Goal: Information Seeking & Learning: Learn about a topic

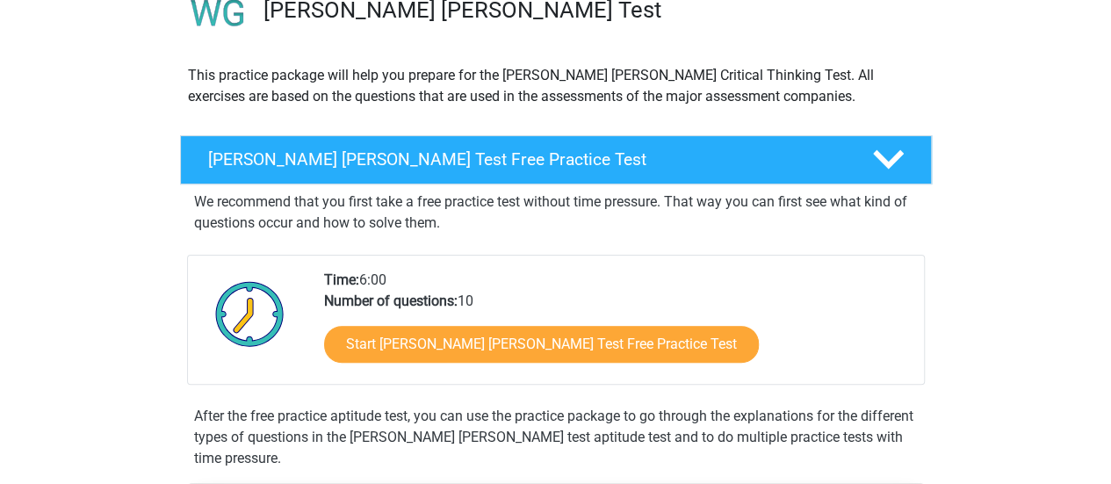
scroll to position [155, 0]
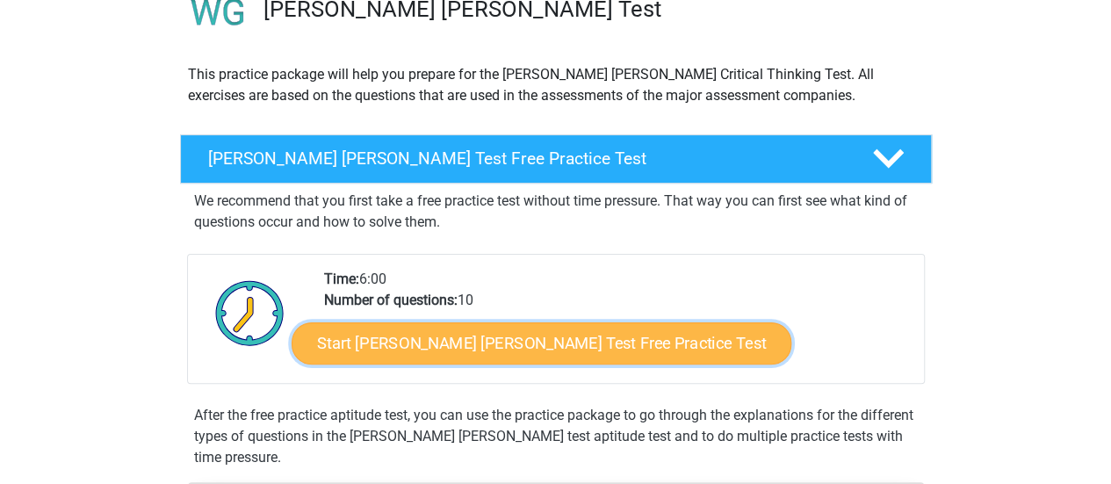
click at [497, 338] on link "Start Watson Glaser Test Free Practice Test" at bounding box center [542, 343] width 500 height 42
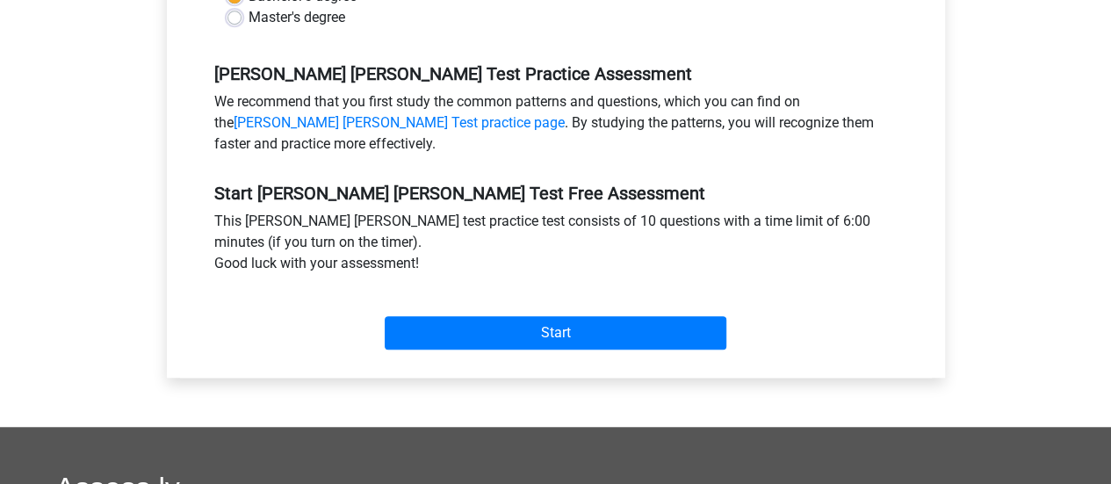
scroll to position [526, 0]
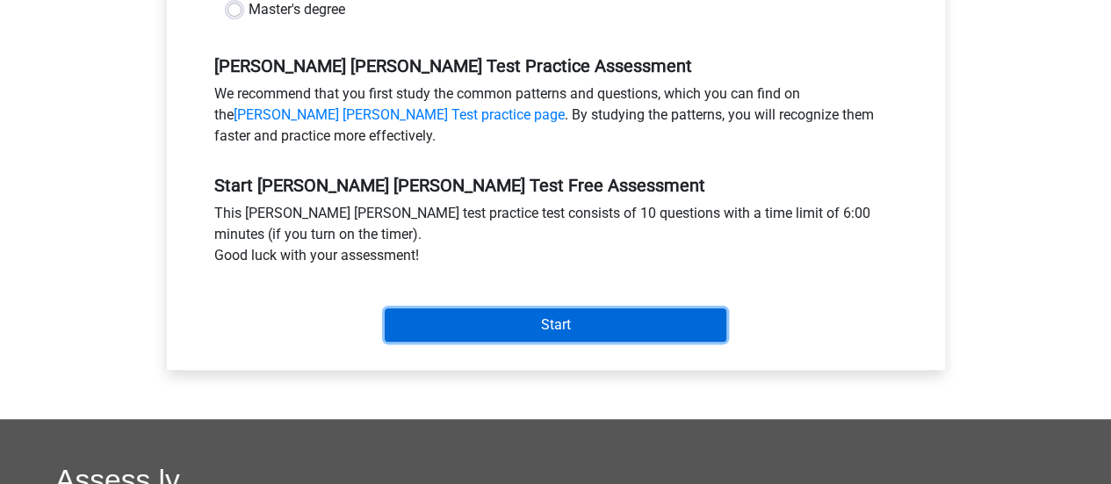
click at [626, 308] on input "Start" at bounding box center [556, 324] width 342 height 33
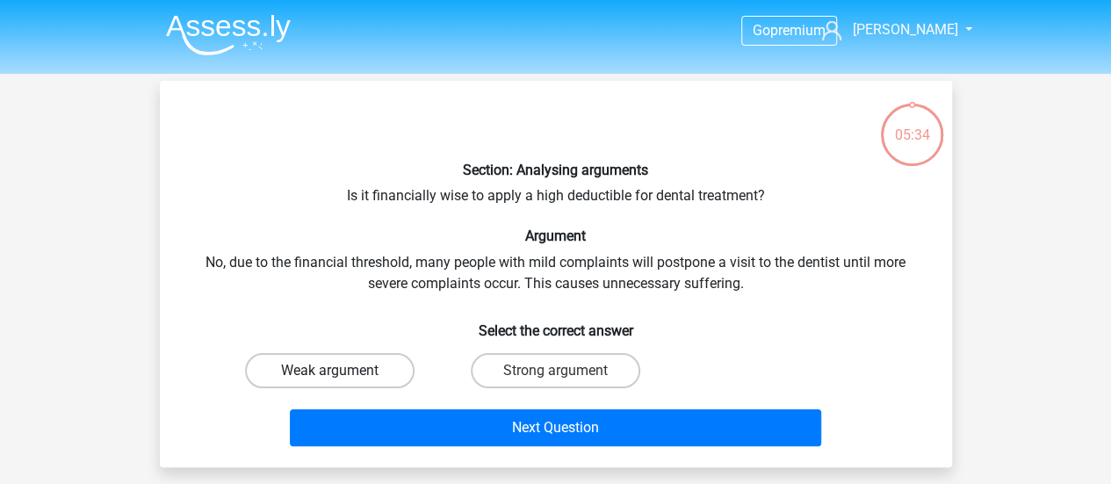
click at [377, 368] on label "Weak argument" at bounding box center [330, 370] width 170 height 35
click at [341, 371] on input "Weak argument" at bounding box center [334, 376] width 11 height 11
radio input "true"
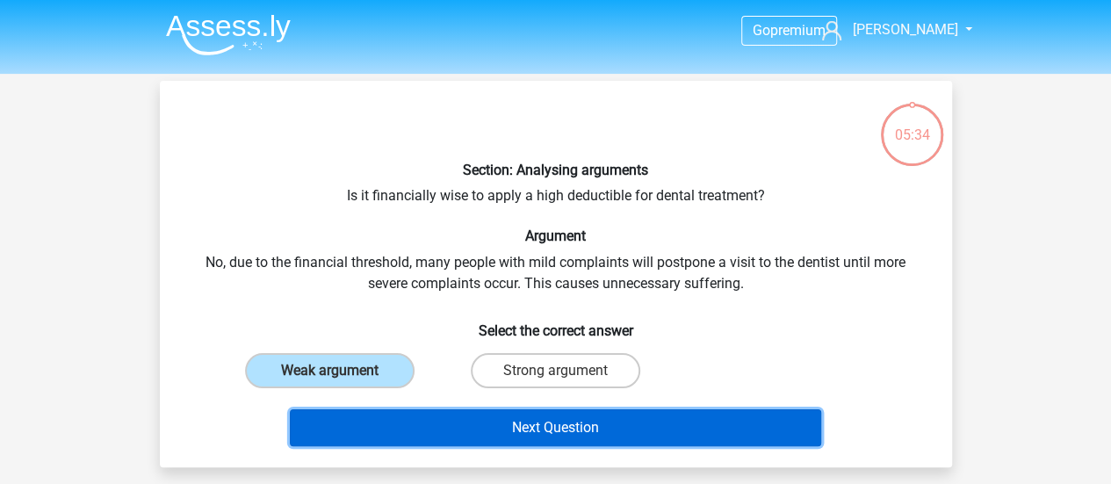
click at [487, 437] on button "Next Question" at bounding box center [555, 427] width 531 height 37
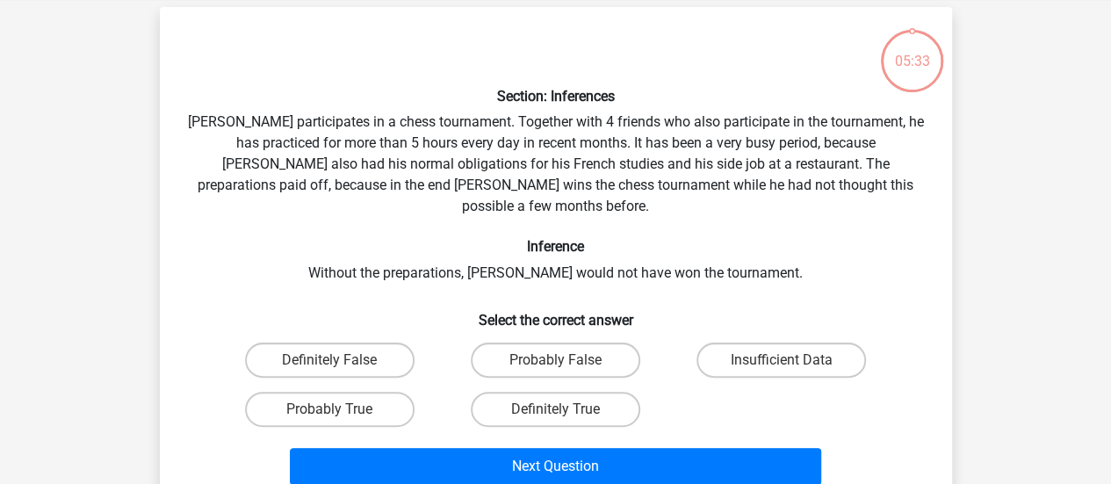
scroll to position [81, 0]
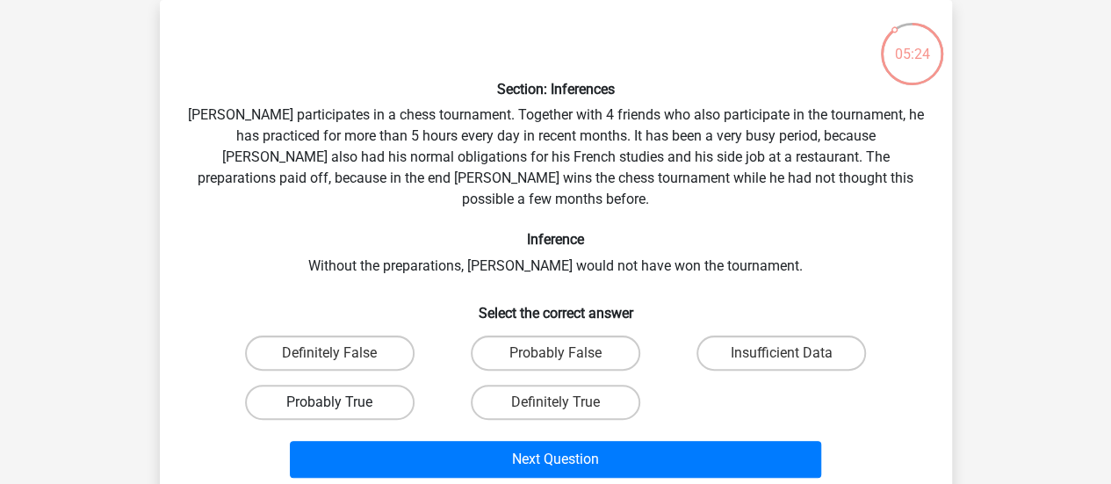
click at [368, 385] on label "Probably True" at bounding box center [330, 402] width 170 height 35
click at [341, 402] on input "Probably True" at bounding box center [334, 407] width 11 height 11
radio input "true"
click at [731, 337] on label "Insufficient Data" at bounding box center [782, 353] width 170 height 35
click at [782, 353] on input "Insufficient Data" at bounding box center [787, 358] width 11 height 11
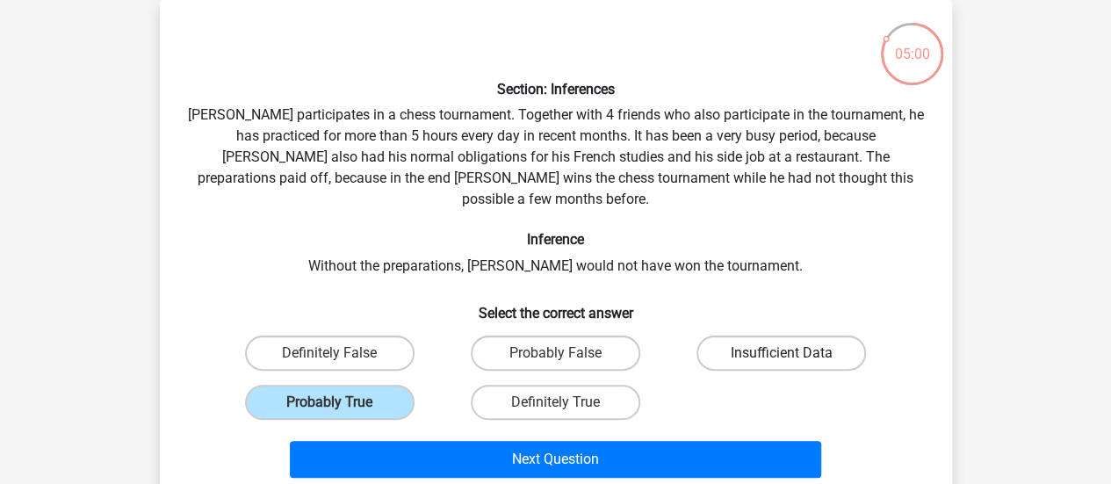
radio input "true"
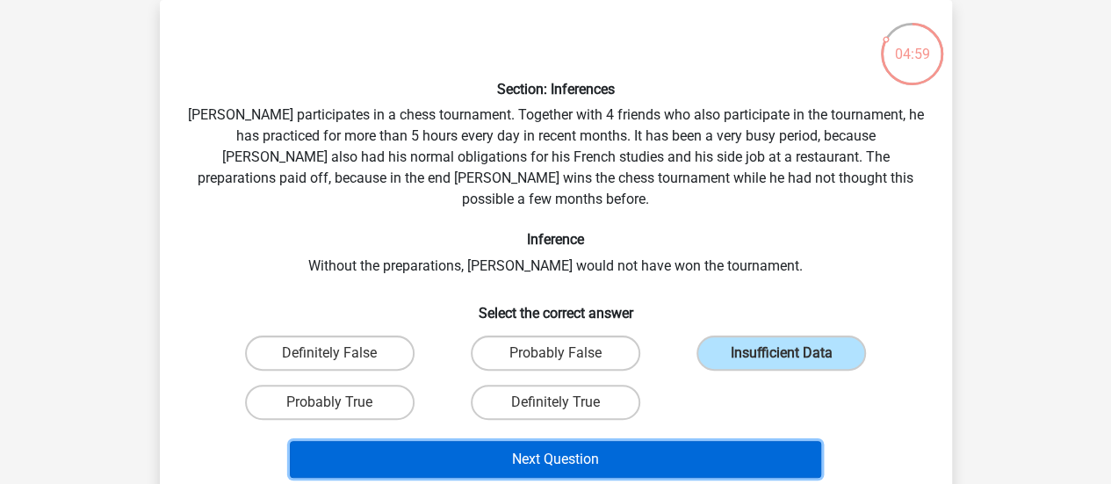
click at [569, 441] on button "Next Question" at bounding box center [555, 459] width 531 height 37
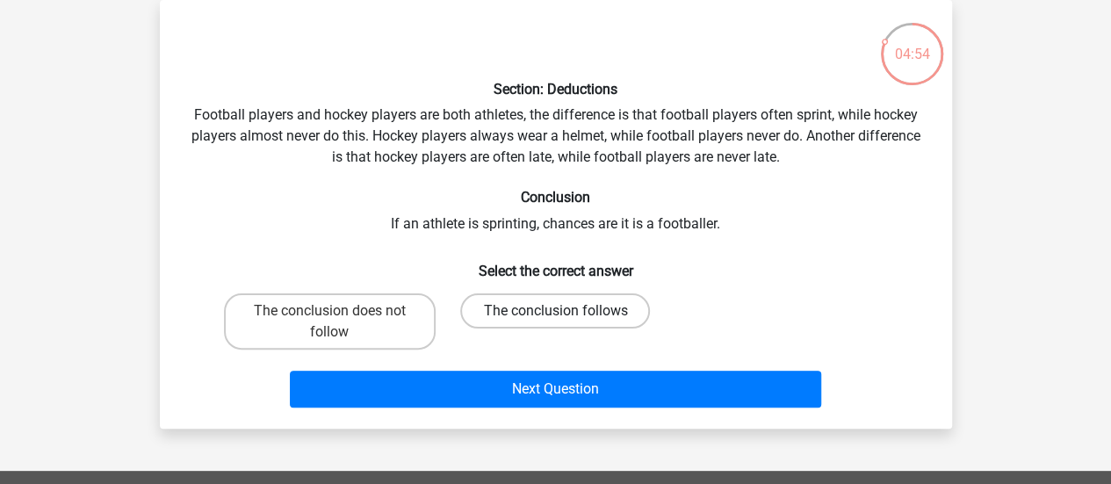
click at [507, 320] on label "The conclusion follows" at bounding box center [555, 310] width 190 height 35
click at [555, 320] on input "The conclusion follows" at bounding box center [560, 316] width 11 height 11
radio input "true"
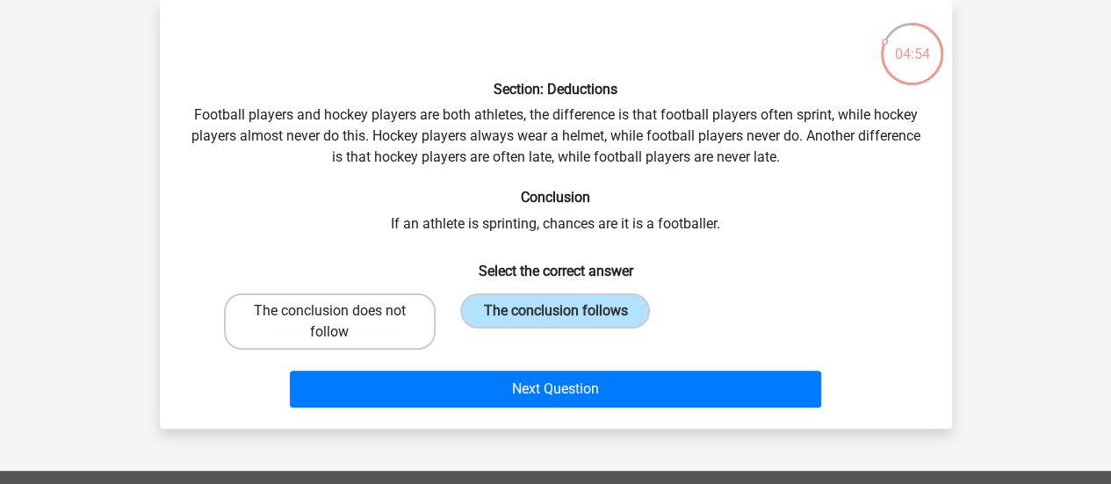
click at [371, 318] on label "The conclusion does not follow" at bounding box center [330, 321] width 212 height 56
click at [341, 318] on input "The conclusion does not follow" at bounding box center [334, 316] width 11 height 11
radio input "true"
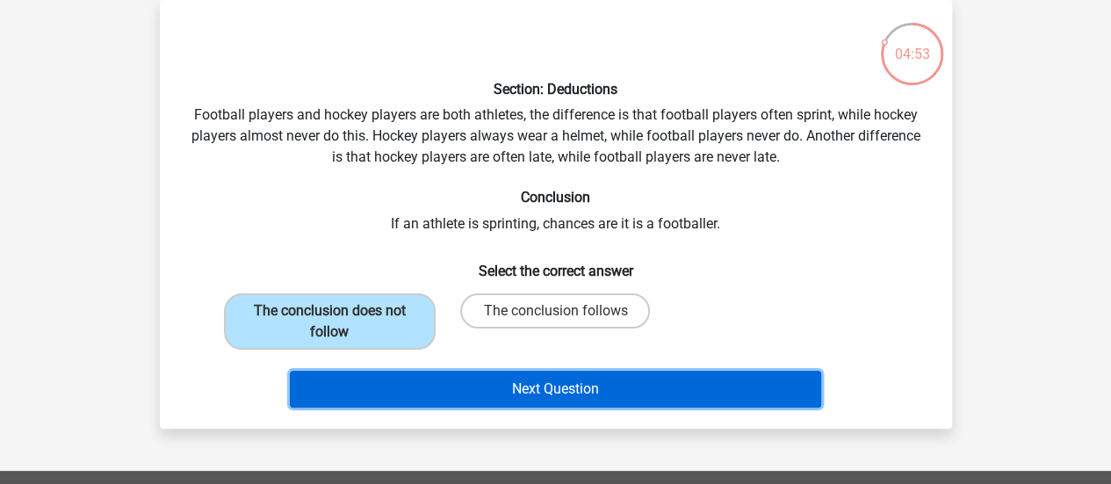
click at [452, 380] on button "Next Question" at bounding box center [555, 389] width 531 height 37
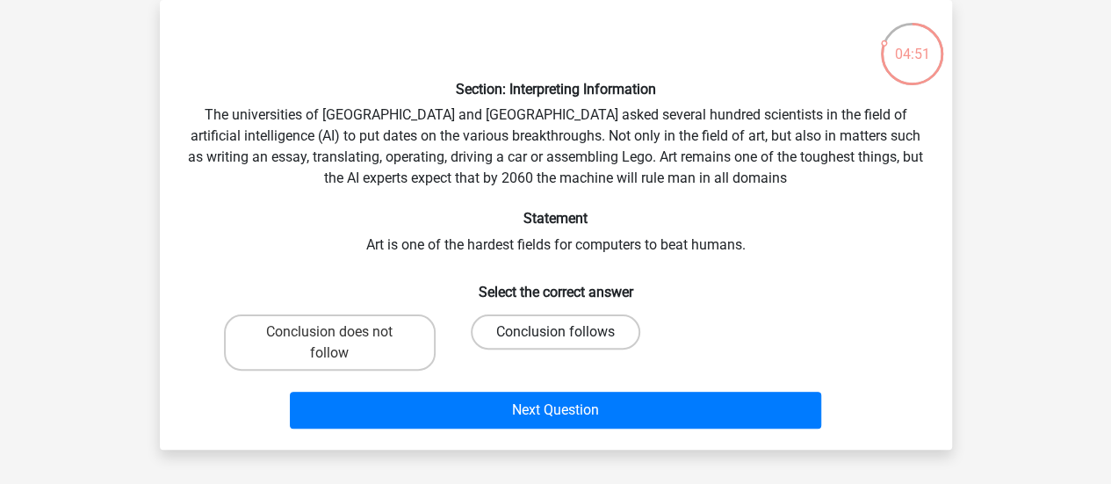
click at [518, 327] on label "Conclusion follows" at bounding box center [556, 331] width 170 height 35
click at [555, 332] on input "Conclusion follows" at bounding box center [560, 337] width 11 height 11
radio input "true"
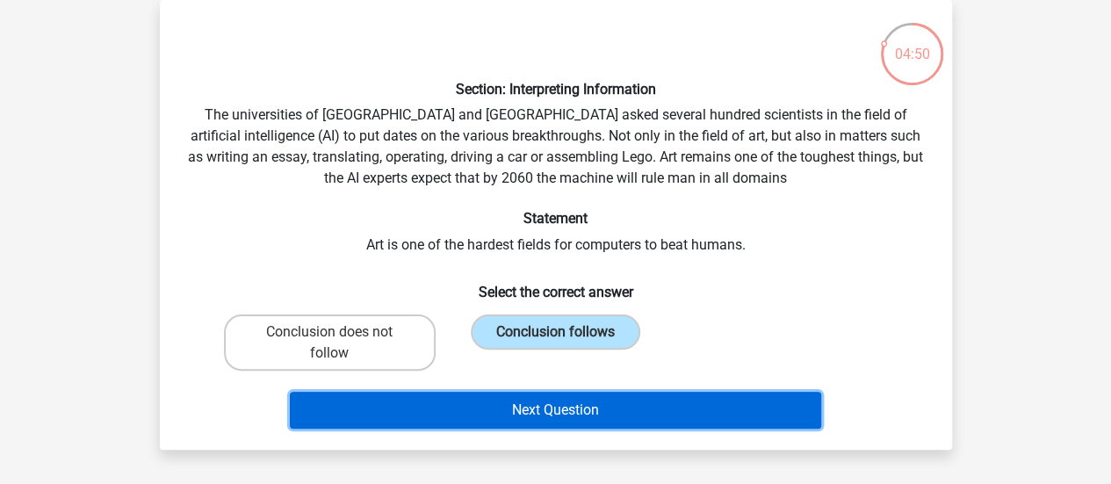
click at [553, 413] on button "Next Question" at bounding box center [555, 410] width 531 height 37
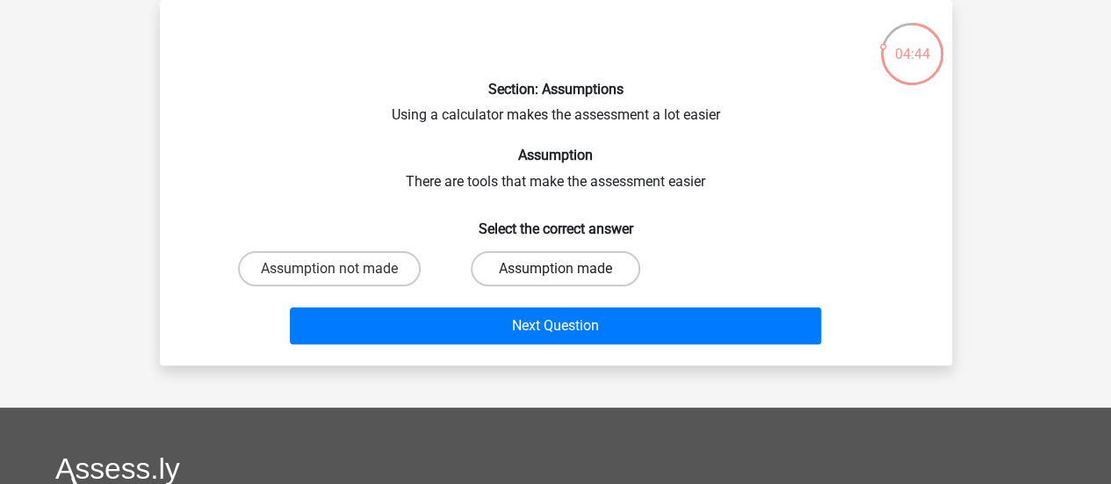
click at [488, 267] on label "Assumption made" at bounding box center [556, 268] width 170 height 35
click at [555, 269] on input "Assumption made" at bounding box center [560, 274] width 11 height 11
radio input "true"
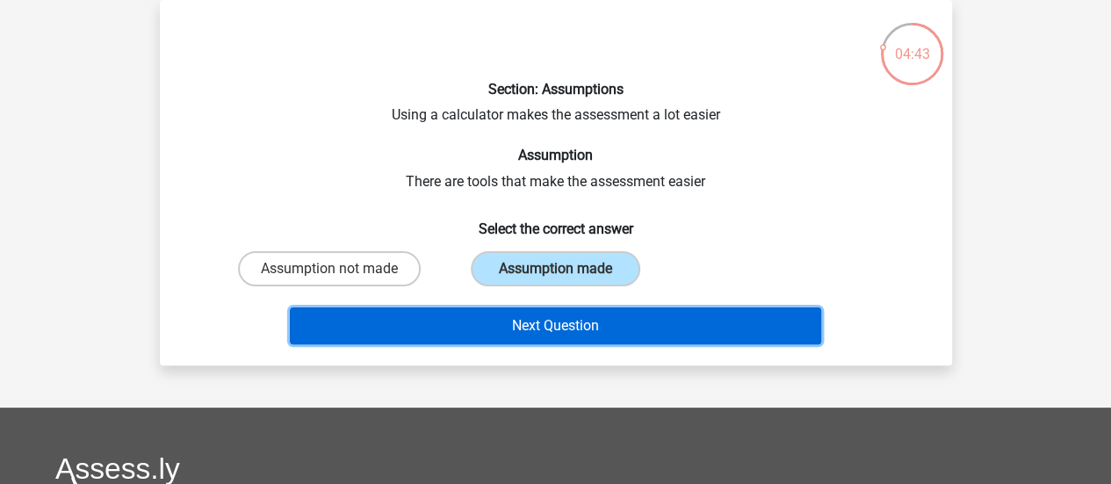
click at [519, 335] on button "Next Question" at bounding box center [555, 325] width 531 height 37
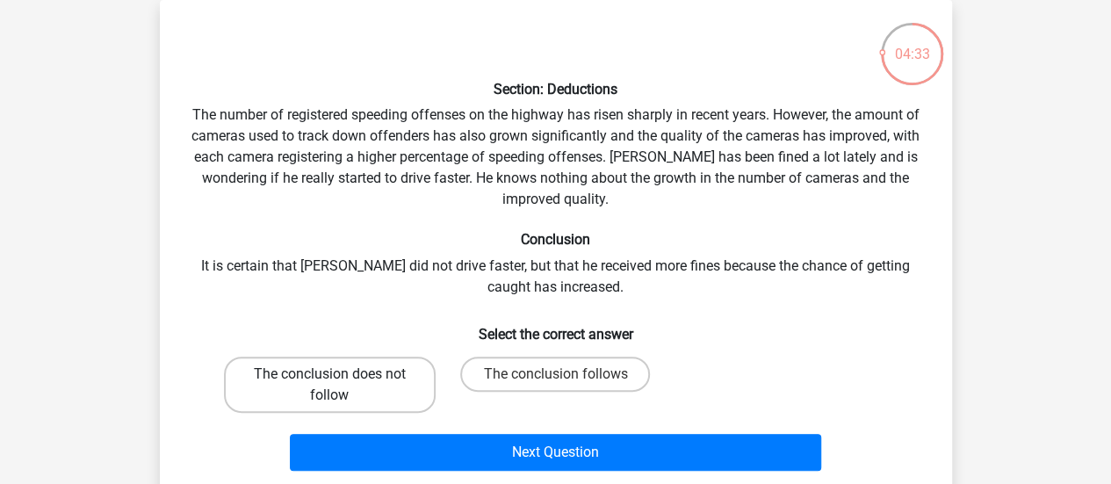
click at [392, 391] on label "The conclusion does not follow" at bounding box center [330, 385] width 212 height 56
click at [341, 386] on input "The conclusion does not follow" at bounding box center [334, 379] width 11 height 11
radio input "true"
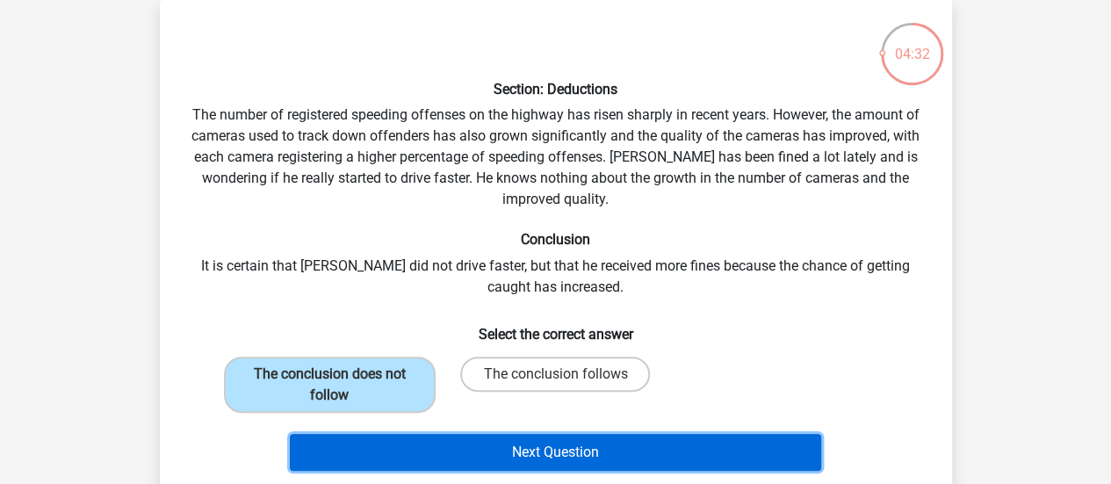
click at [448, 448] on button "Next Question" at bounding box center [555, 452] width 531 height 37
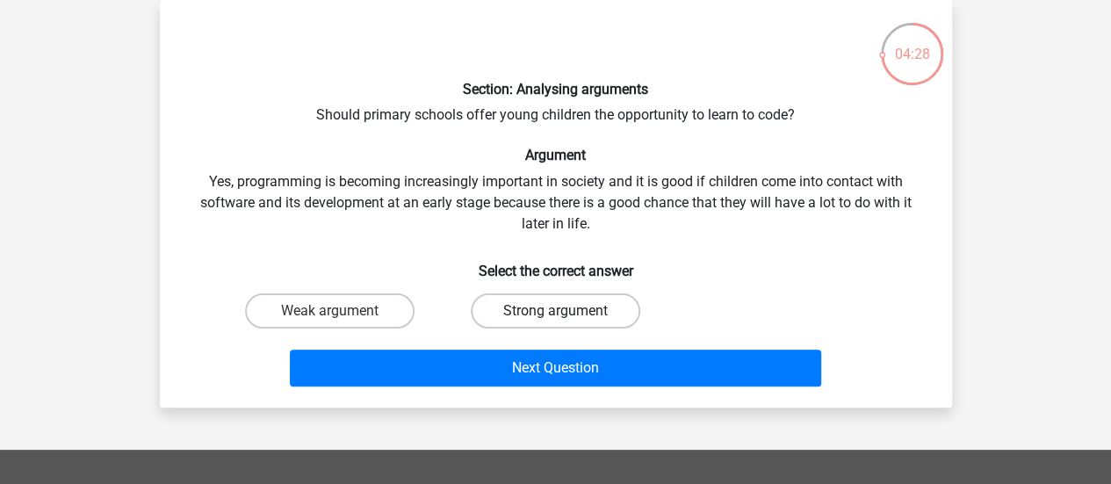
click at [538, 314] on label "Strong argument" at bounding box center [556, 310] width 170 height 35
click at [555, 314] on input "Strong argument" at bounding box center [560, 316] width 11 height 11
radio input "true"
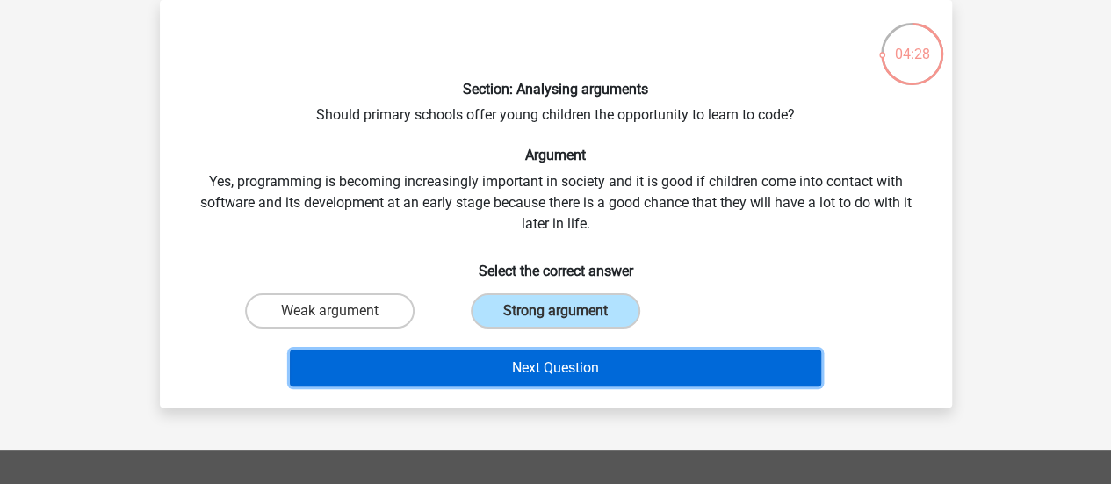
click at [571, 361] on button "Next Question" at bounding box center [555, 368] width 531 height 37
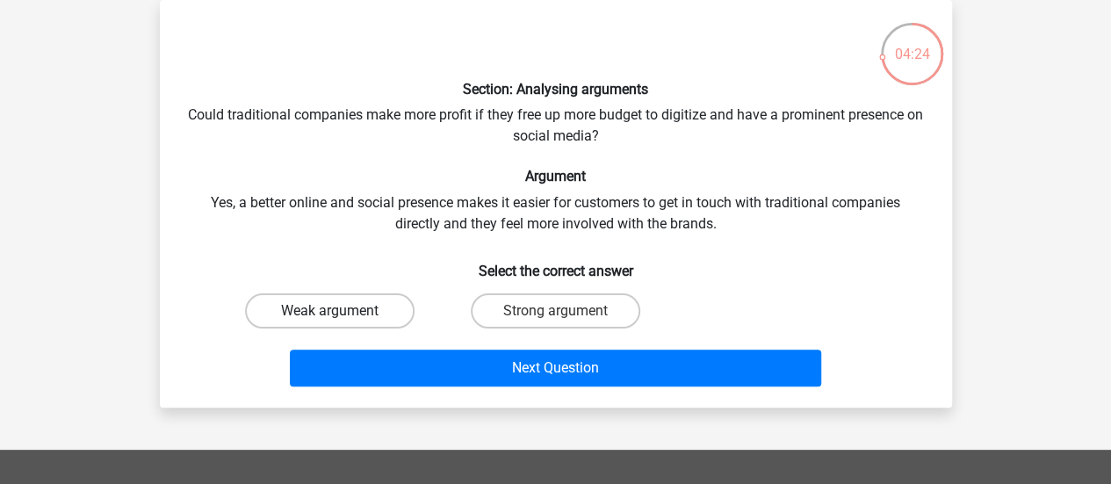
click at [367, 317] on label "Weak argument" at bounding box center [330, 310] width 170 height 35
click at [341, 317] on input "Weak argument" at bounding box center [334, 316] width 11 height 11
radio input "true"
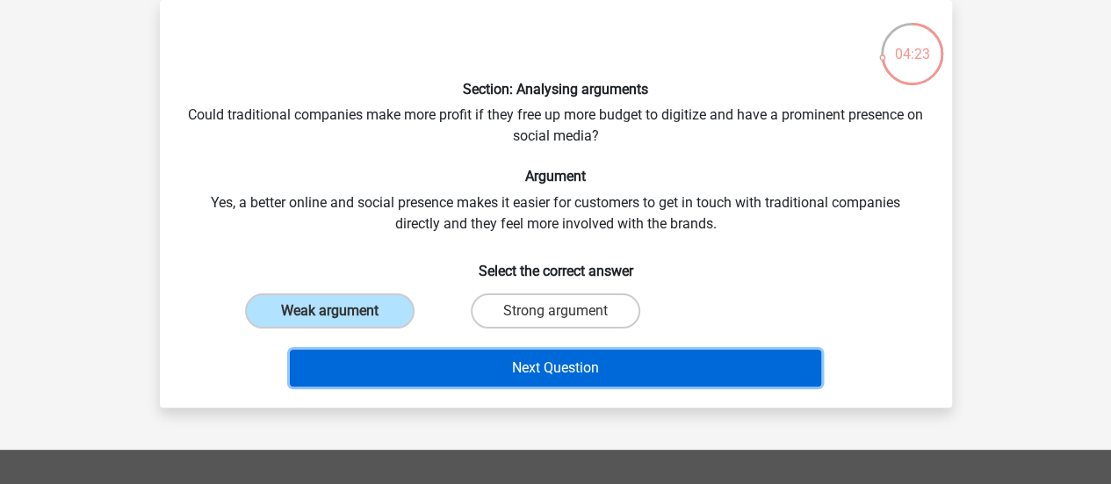
click at [516, 368] on button "Next Question" at bounding box center [555, 368] width 531 height 37
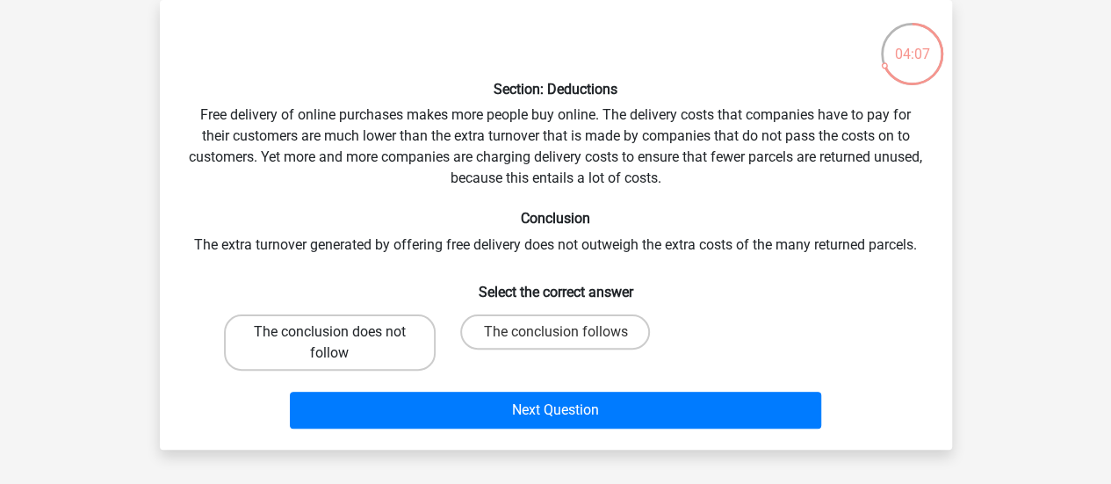
click at [376, 342] on label "The conclusion does not follow" at bounding box center [330, 342] width 212 height 56
click at [341, 342] on input "The conclusion does not follow" at bounding box center [334, 337] width 11 height 11
radio input "true"
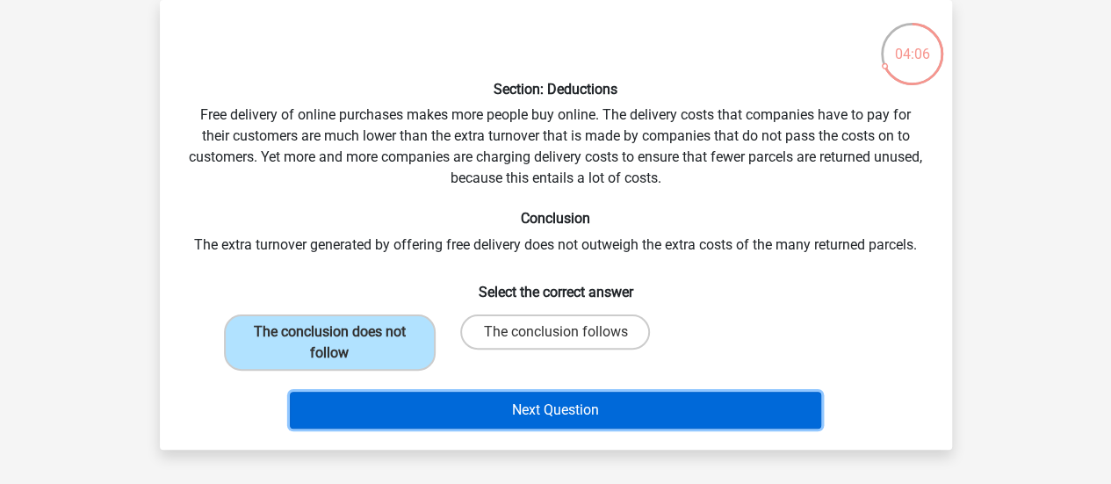
click at [497, 410] on button "Next Question" at bounding box center [555, 410] width 531 height 37
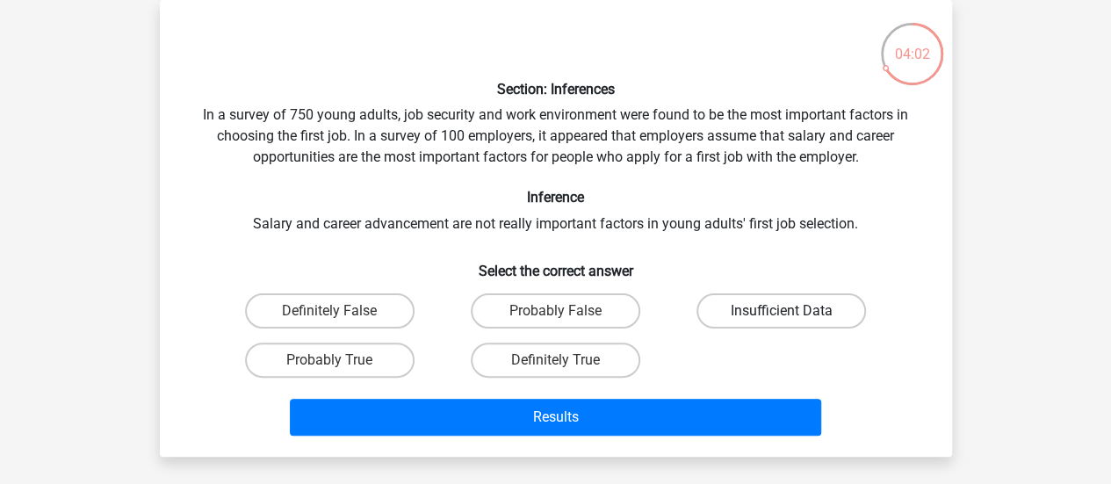
click at [748, 308] on label "Insufficient Data" at bounding box center [782, 310] width 170 height 35
click at [782, 311] on input "Insufficient Data" at bounding box center [787, 316] width 11 height 11
radio input "true"
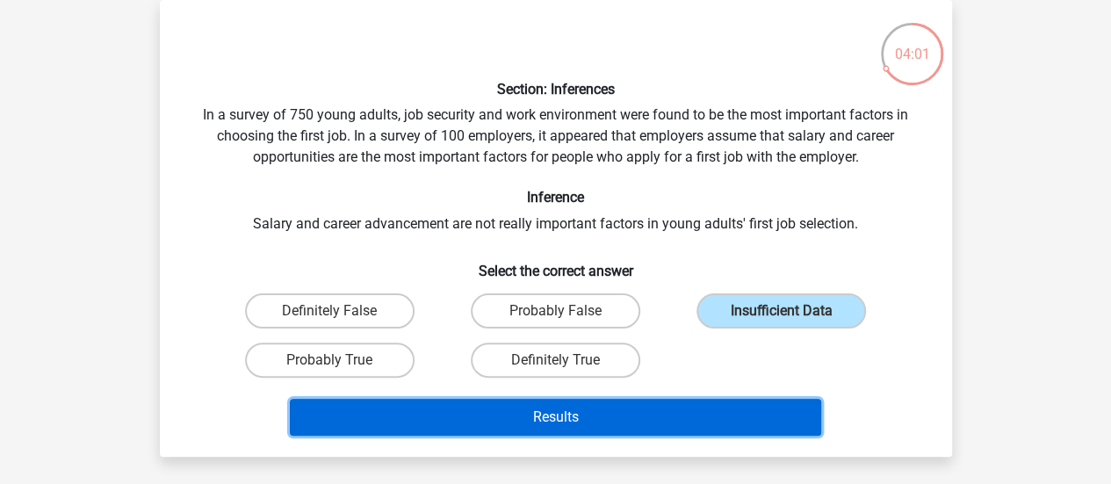
click at [645, 406] on button "Results" at bounding box center [555, 417] width 531 height 37
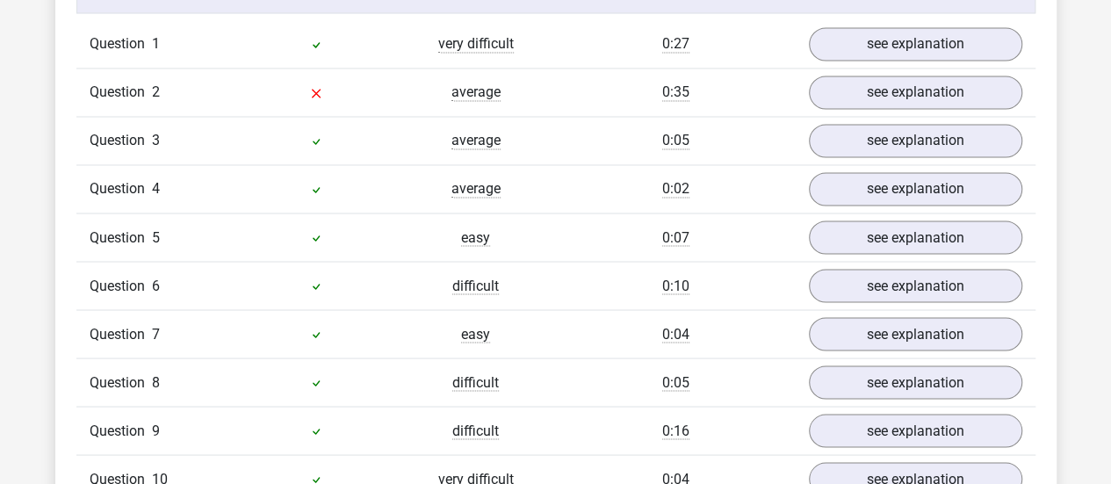
scroll to position [1469, 0]
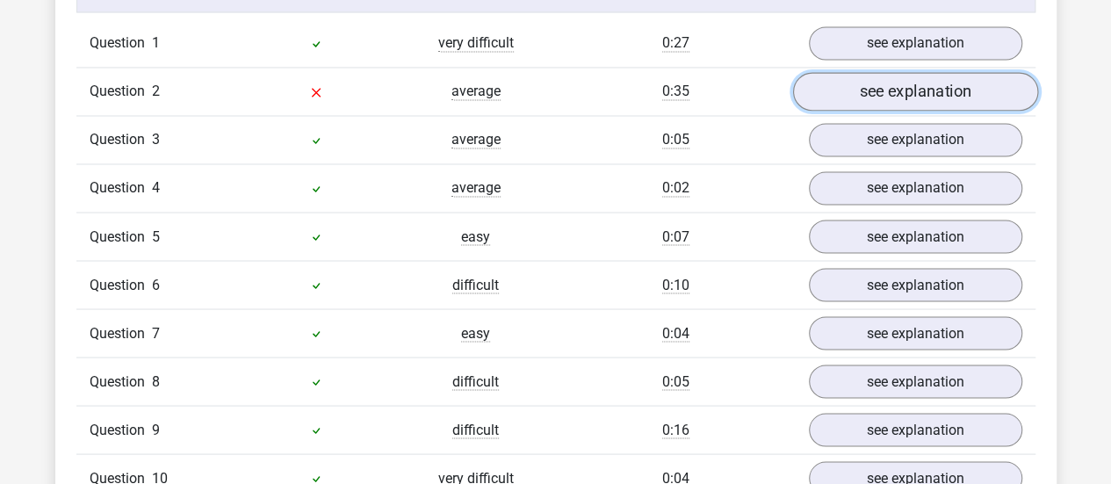
click at [864, 91] on link "see explanation" at bounding box center [914, 91] width 245 height 39
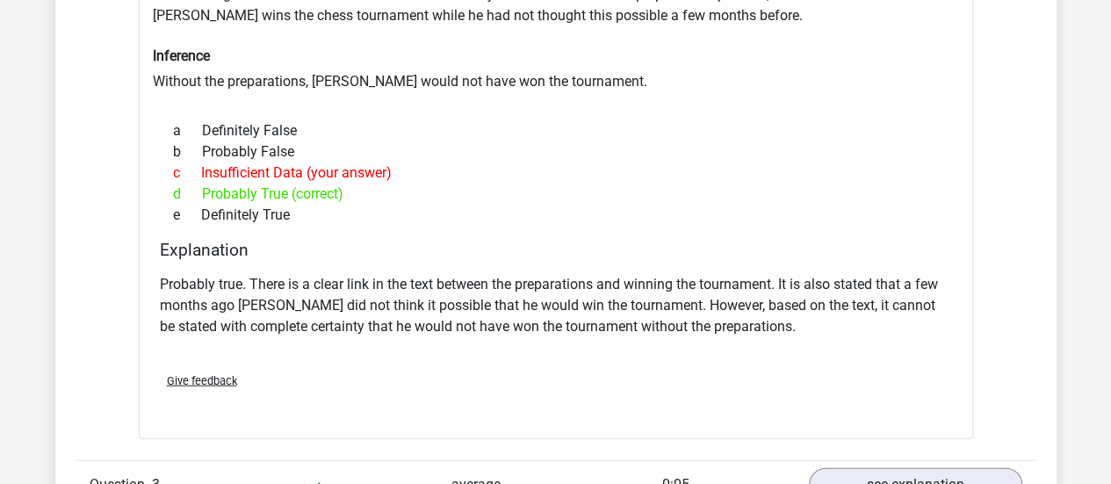
scroll to position [1707, 0]
